Goal: Information Seeking & Learning: Learn about a topic

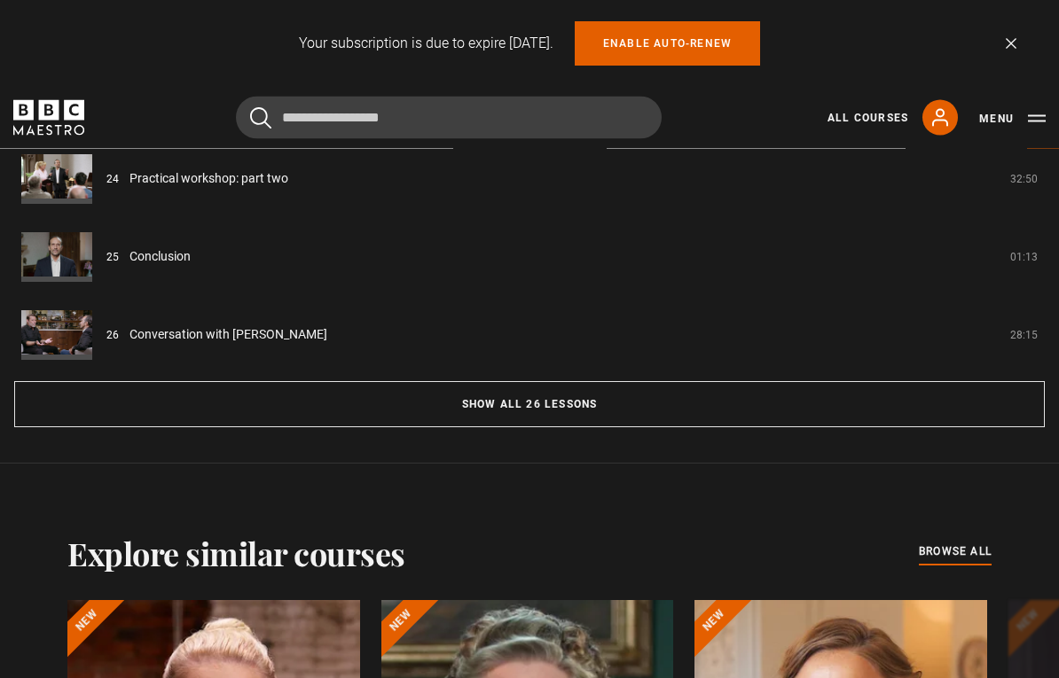
scroll to position [1787, 0]
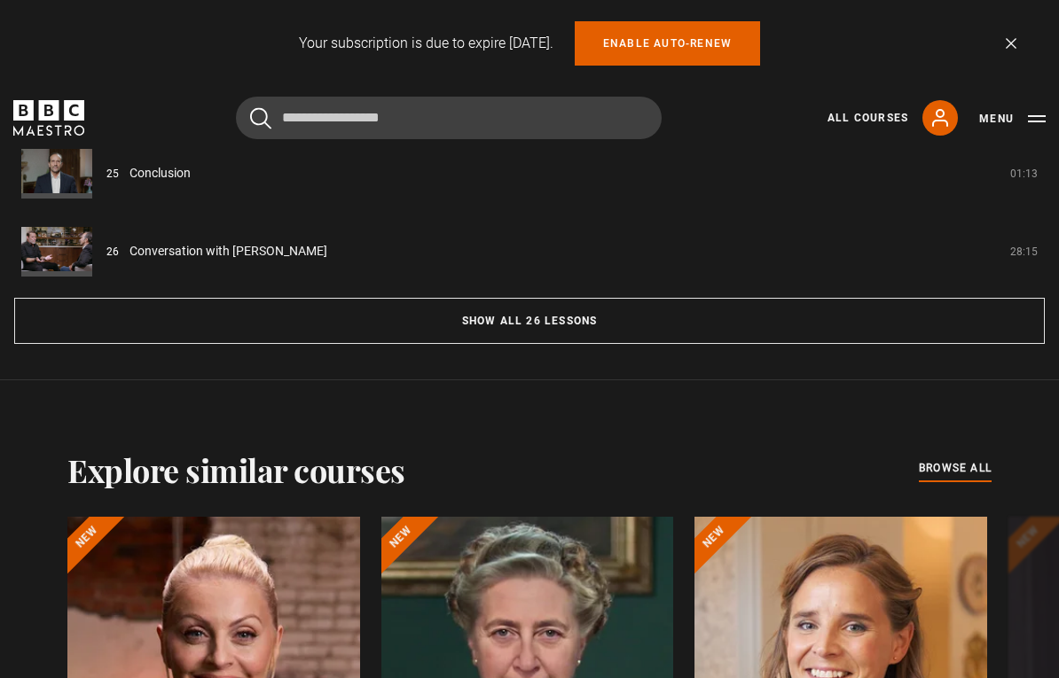
click at [526, 308] on button "Show all 26 lessons" at bounding box center [529, 321] width 1030 height 46
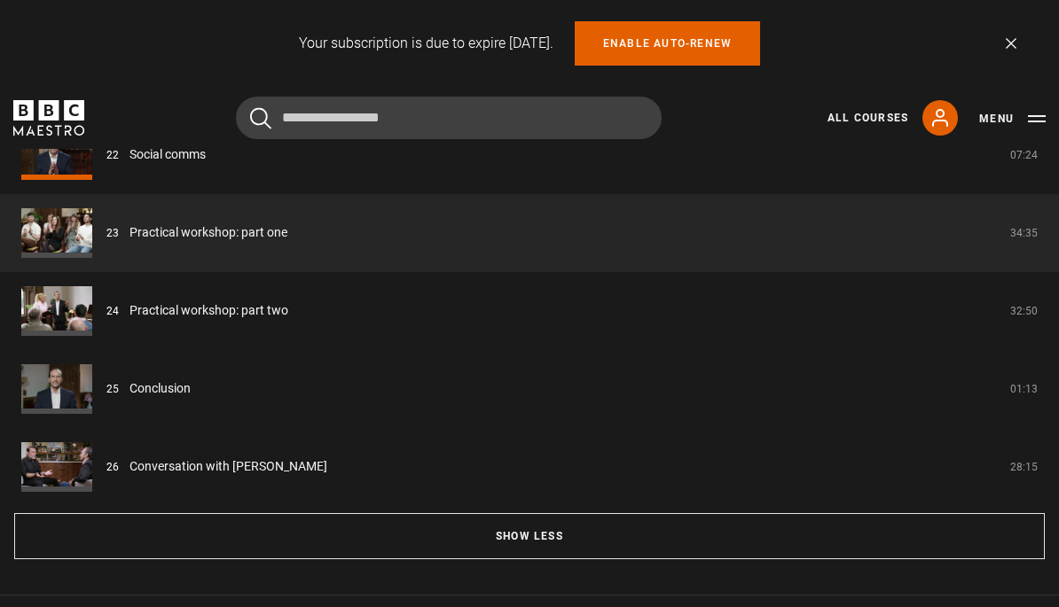
scroll to position [3211, 0]
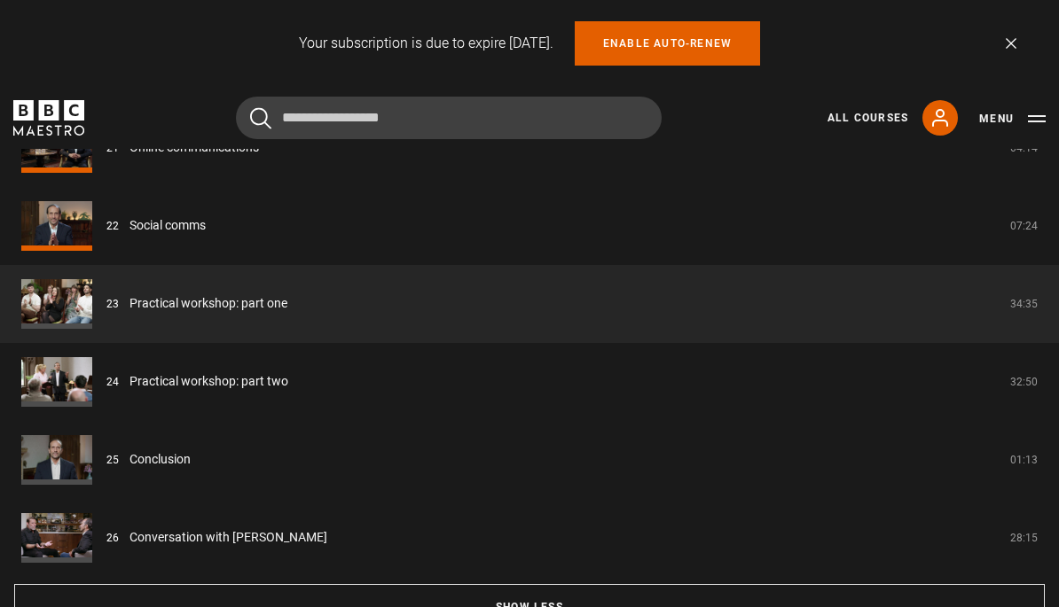
click at [180, 377] on link "Practical workshop: part two" at bounding box center [208, 381] width 159 height 19
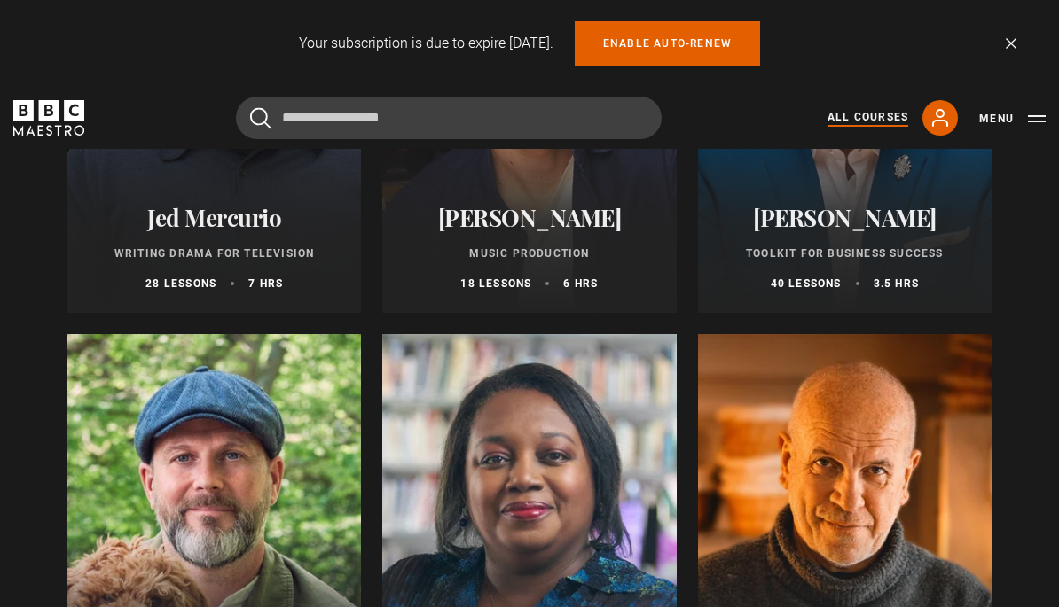
scroll to position [5392, 0]
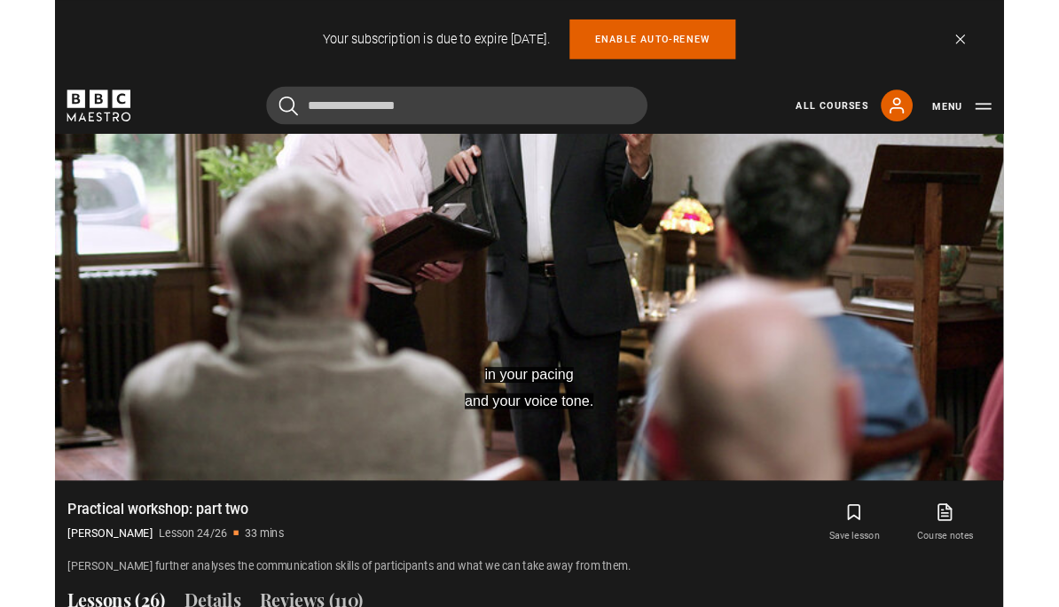
scroll to position [1051, 0]
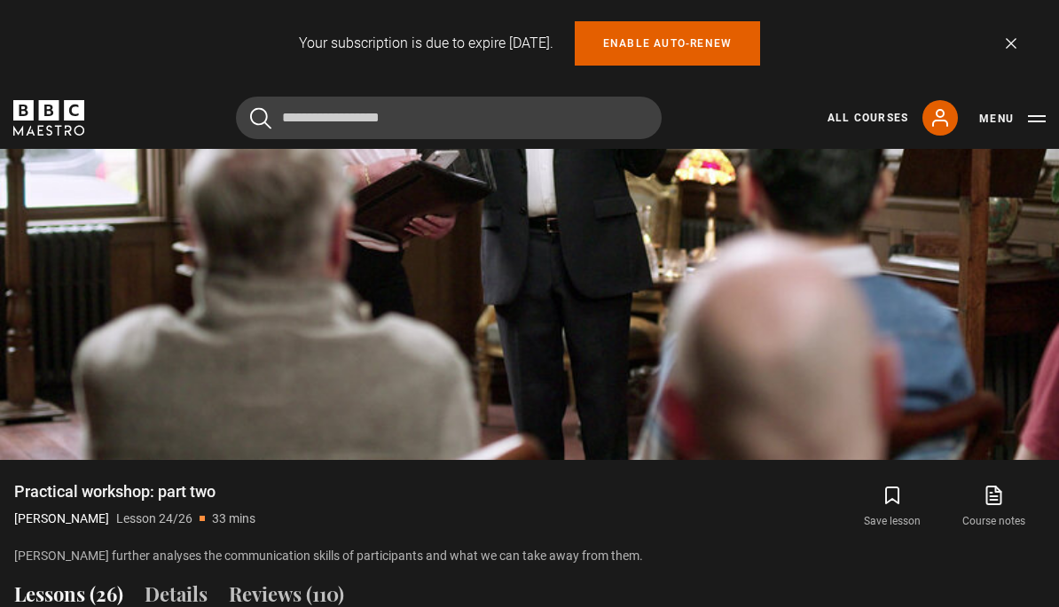
click at [916, 437] on span "auto" at bounding box center [914, 422] width 35 height 35
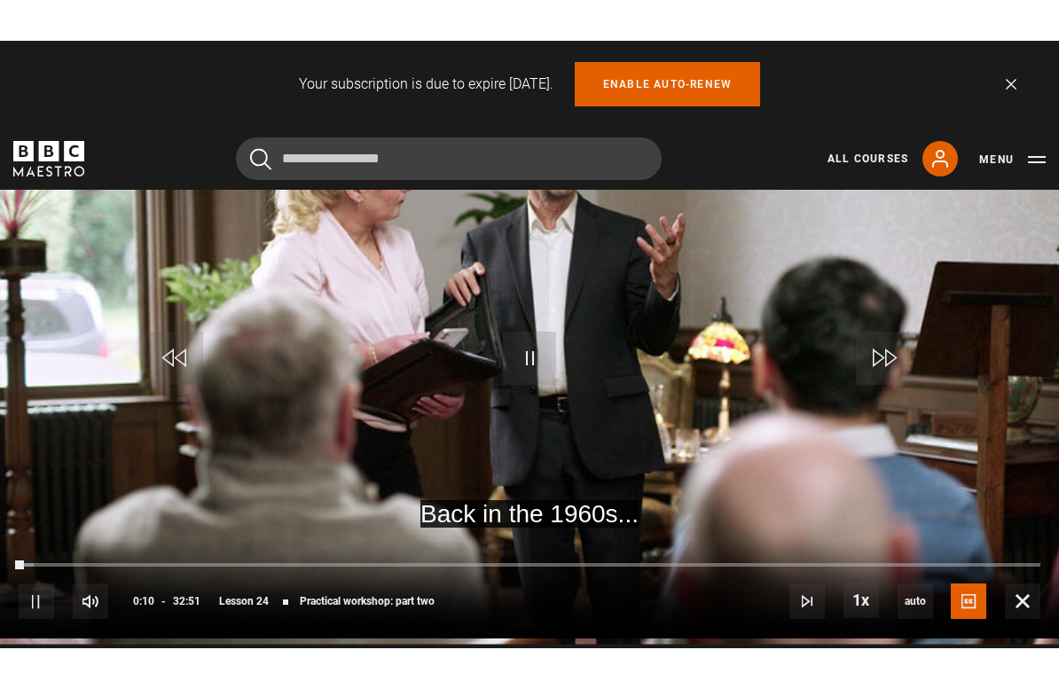
scroll to position [21, 0]
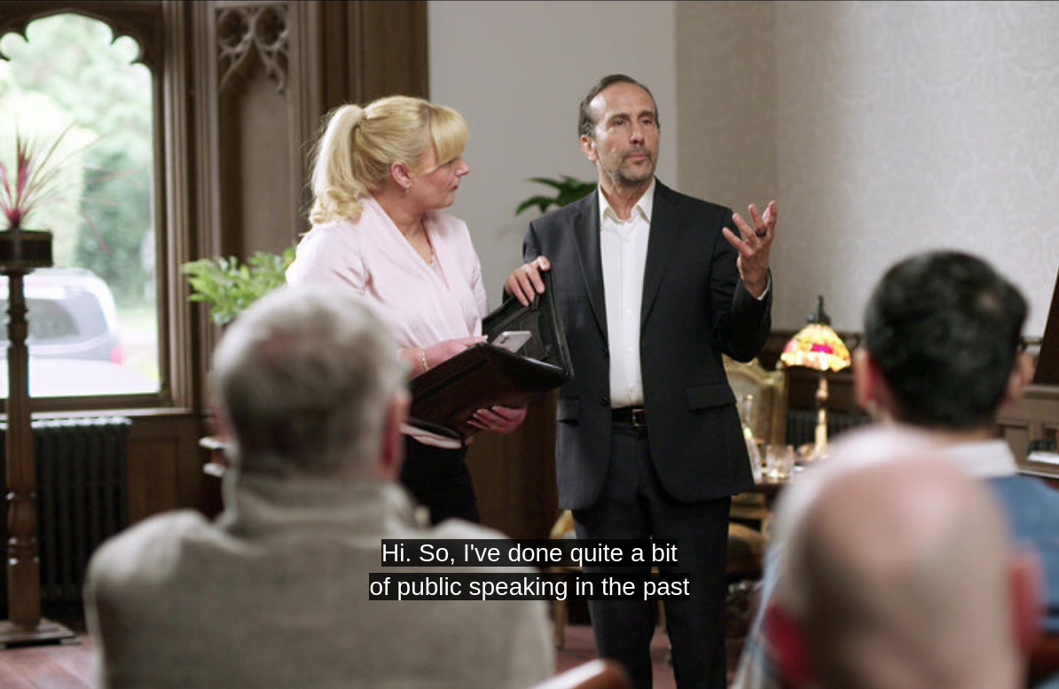
click at [35, 11] on video-js "Hi. So, I've done quite a bit of public speaking in the past Video Player is lo…" at bounding box center [529, 344] width 1059 height 689
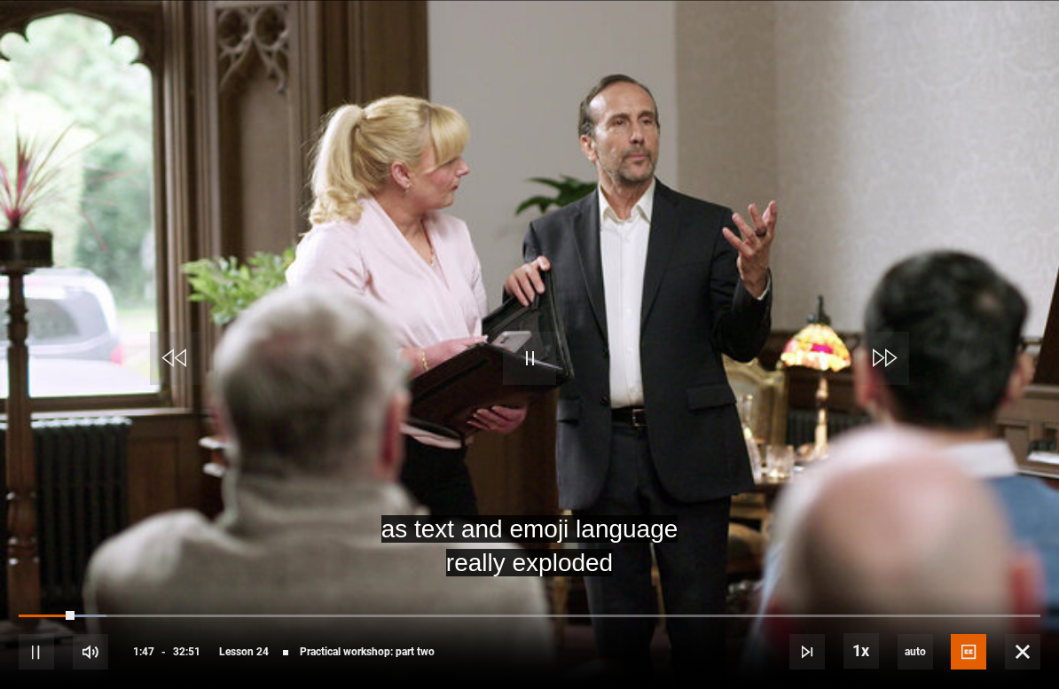
click at [84, 567] on video-js "as text and emoji language really exploded Video Player is loading. Play Lesson…" at bounding box center [529, 344] width 1059 height 689
click at [51, 520] on video-js "as text and emoji language really exploded Video Player is loading. Play Lesson…" at bounding box center [529, 344] width 1059 height 689
click at [70, 529] on video-js "as text and emoji language really exploded Video Player is loading. Play Lesson…" at bounding box center [529, 344] width 1059 height 689
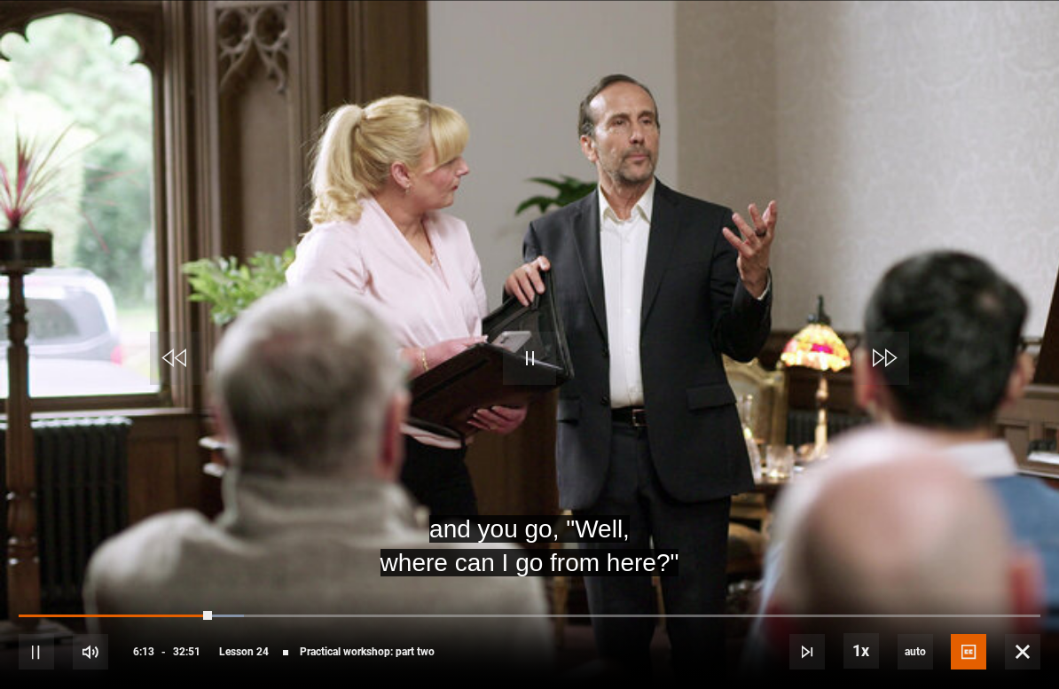
click at [943, 317] on video-js "and you go, "Well, where can I go from here?" Video Player is loading. Play Les…" at bounding box center [529, 344] width 1059 height 689
click at [778, 357] on video-js "and you go, "Well, where can I go from here?" Video Player is loading. Play Les…" at bounding box center [529, 344] width 1059 height 689
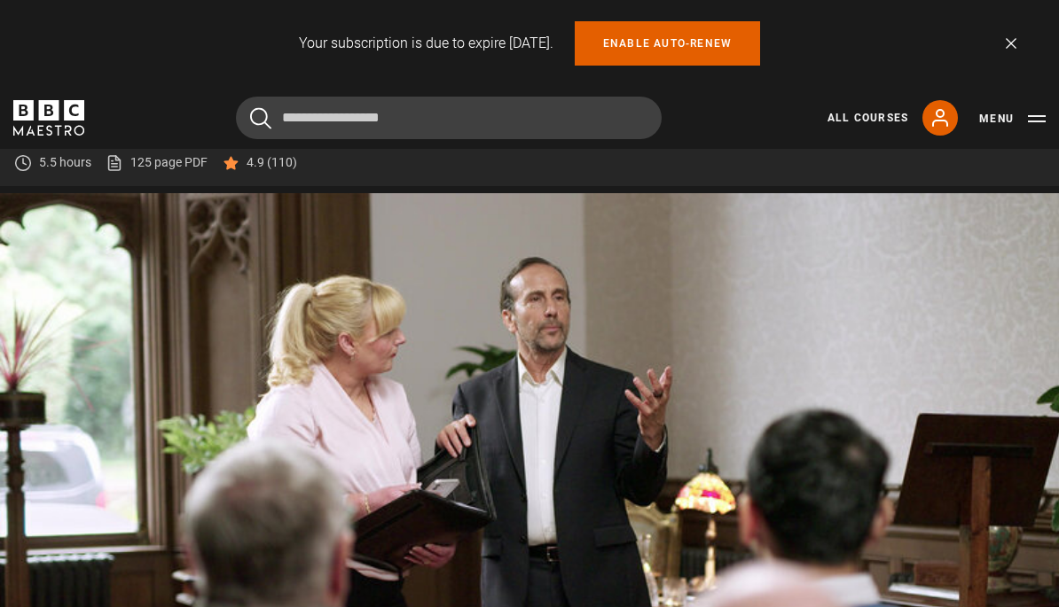
scroll to position [721, 0]
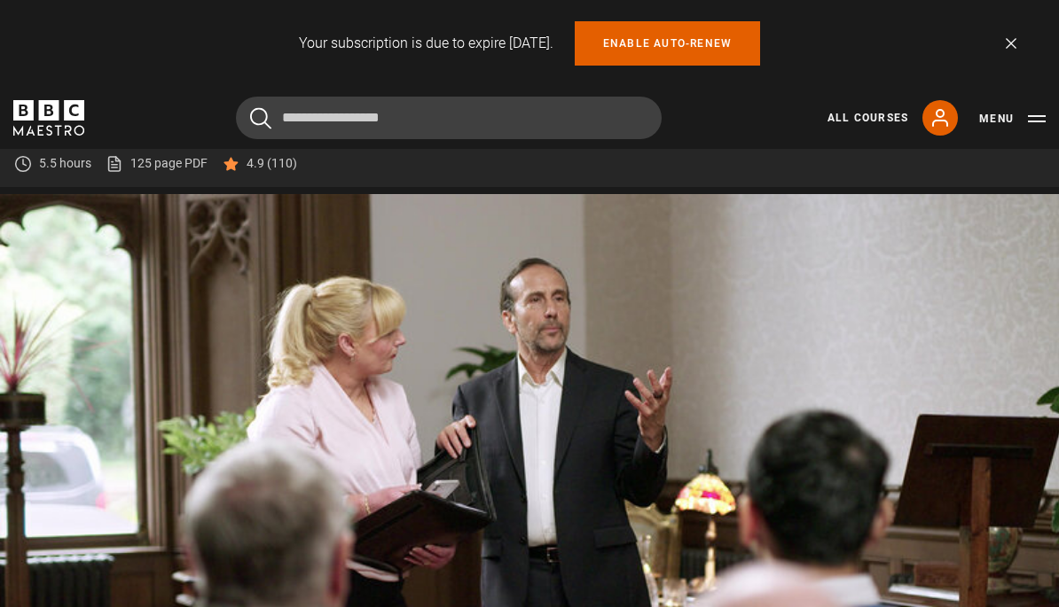
click at [477, 471] on video-js "So, again, everyone, here's Maria. Video Player is loading. Play Lesson Practic…" at bounding box center [529, 492] width 1059 height 596
